Goal: Task Accomplishment & Management: Manage account settings

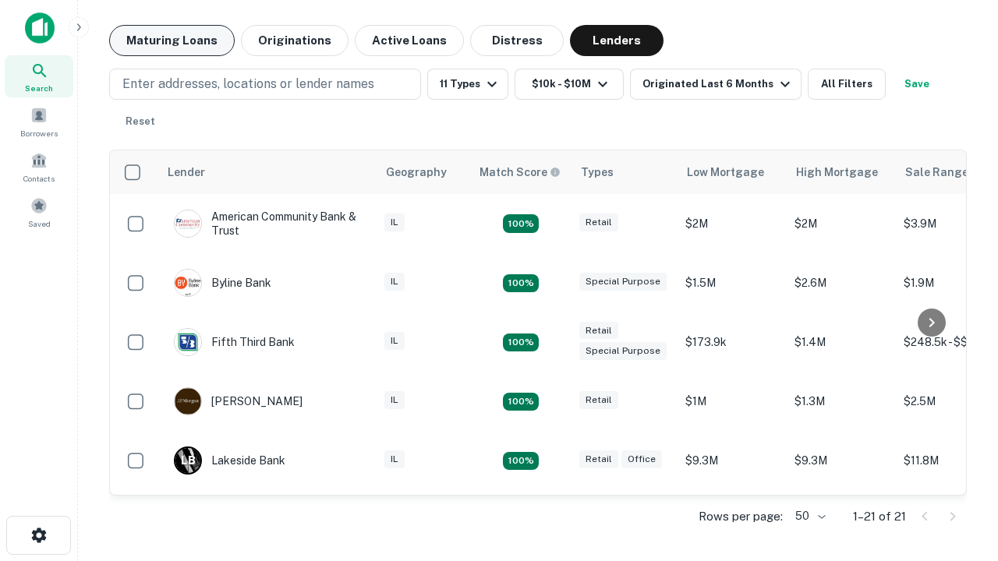
click at [172, 41] on button "Maturing Loans" at bounding box center [172, 40] width 126 height 31
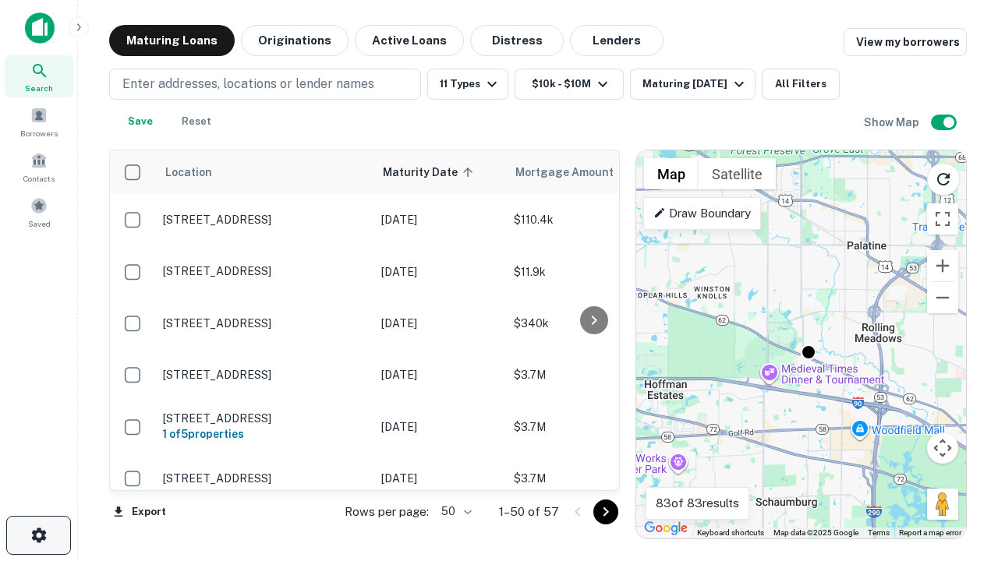
click at [38, 536] on icon "button" at bounding box center [39, 535] width 19 height 19
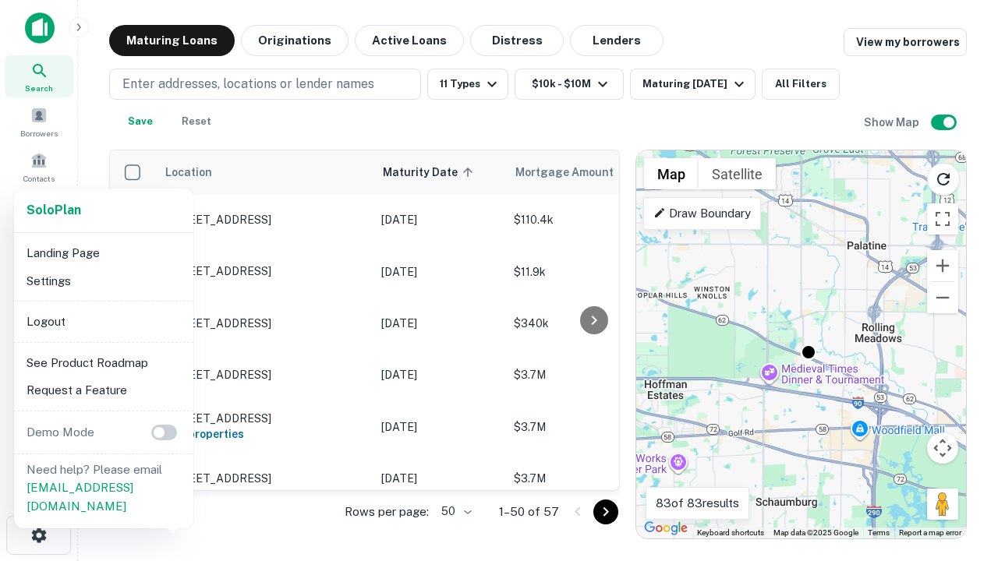
click at [103, 321] on li "Logout" at bounding box center [103, 322] width 167 height 28
